Goal: Understand process/instructions

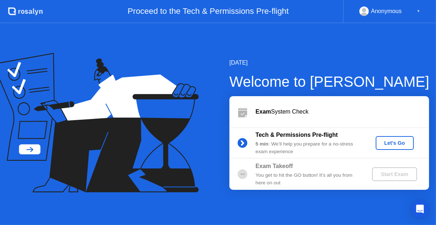
click at [386, 141] on div "Let's Go" at bounding box center [394, 143] width 32 height 6
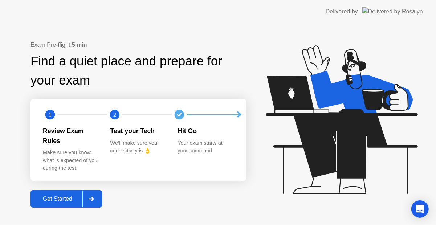
click at [99, 192] on div at bounding box center [90, 198] width 17 height 17
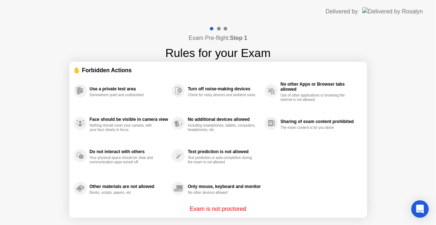
click at [250, 212] on div "Exam is not proctored" at bounding box center [218, 209] width 289 height 9
drag, startPoint x: 247, startPoint y: 211, endPoint x: 317, endPoint y: 201, distance: 70.7
click at [262, 210] on div "Exam is not proctored" at bounding box center [218, 209] width 289 height 9
click at [324, 201] on div "Use a private test area Somewhere quiet and undisturbed Face should be visible …" at bounding box center [218, 139] width 289 height 130
drag, startPoint x: 403, startPoint y: 192, endPoint x: 393, endPoint y: 134, distance: 58.5
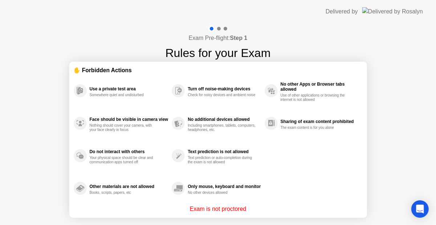
click at [404, 192] on div "Exam Pre-flight: Step 1 Rules for your Exam ✋ Forbidden Actions Use a private t…" at bounding box center [218, 138] width 436 height 230
drag, startPoint x: 318, startPoint y: 73, endPoint x: 284, endPoint y: 60, distance: 35.7
click at [308, 70] on div "✋ Forbidden Actions" at bounding box center [218, 70] width 289 height 8
click at [238, 41] on div "Exam Pre-flight: Step 1 Rules for your Exam" at bounding box center [217, 43] width 105 height 36
click at [219, 29] on div at bounding box center [219, 29] width 4 height 4
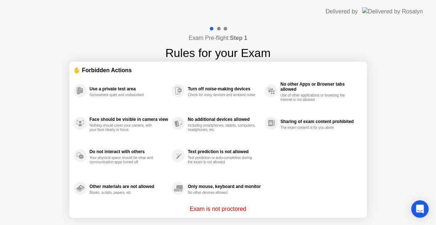
click at [218, 28] on div at bounding box center [219, 29] width 4 height 4
drag, startPoint x: 218, startPoint y: 28, endPoint x: 229, endPoint y: 29, distance: 10.6
click at [222, 28] on div at bounding box center [218, 28] width 21 height 7
click at [229, 29] on div "Exam Pre-flight: Step 1 Rules for your Exam" at bounding box center [217, 43] width 105 height 36
drag, startPoint x: 229, startPoint y: 29, endPoint x: 286, endPoint y: 44, distance: 59.0
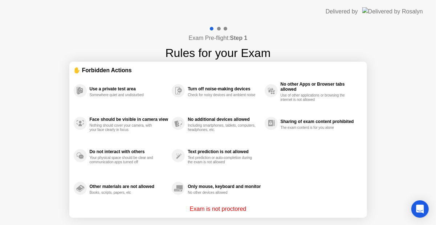
click at [241, 32] on div "Exam Pre-flight: Step 1 Rules for your Exam" at bounding box center [217, 43] width 105 height 36
drag, startPoint x: 135, startPoint y: 94, endPoint x: 0, endPoint y: 53, distance: 141.2
click at [0, 55] on div "Exam Pre-flight: Step 1 Rules for your Exam ✋ Forbidden Actions Use a private t…" at bounding box center [218, 138] width 436 height 230
click at [252, 65] on div "Exam Pre-flight: Step 1 Rules for your Exam ✋ Forbidden Actions Use a private t…" at bounding box center [218, 138] width 436 height 230
drag, startPoint x: 267, startPoint y: 77, endPoint x: 136, endPoint y: 113, distance: 135.9
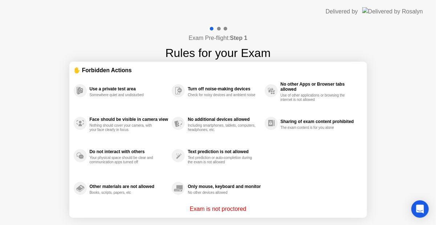
click at [136, 113] on div "Use a private test area Somewhere quiet and undisturbed Face should be visible …" at bounding box center [218, 139] width 289 height 130
drag, startPoint x: 42, startPoint y: 72, endPoint x: 127, endPoint y: 29, distance: 94.9
click at [46, 65] on div "Exam Pre-flight: Step 1 Rules for your Exam ✋ Forbidden Actions Use a private t…" at bounding box center [218, 138] width 436 height 230
drag, startPoint x: 180, startPoint y: 29, endPoint x: 435, endPoint y: -7, distance: 257.6
click at [435, 0] on html "Delivered by Exam Pre-flight: Step 1 Rules for your Exam ✋ Forbidden Actions Us…" at bounding box center [218, 112] width 436 height 225
